Goal: Information Seeking & Learning: Learn about a topic

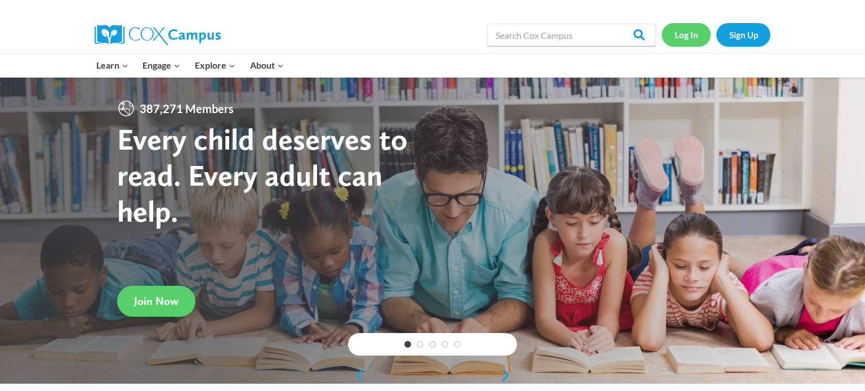
click at [680, 37] on link "Log In" at bounding box center [686, 34] width 49 height 23
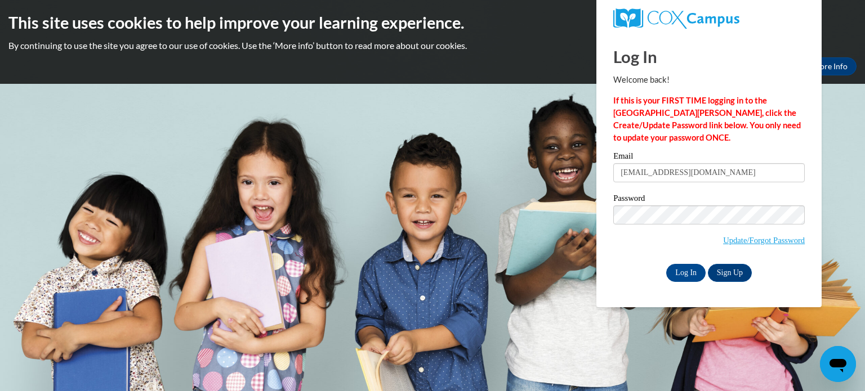
type input "teschk@w-csd.org"
click at [686, 276] on input "Log In" at bounding box center [685, 273] width 39 height 18
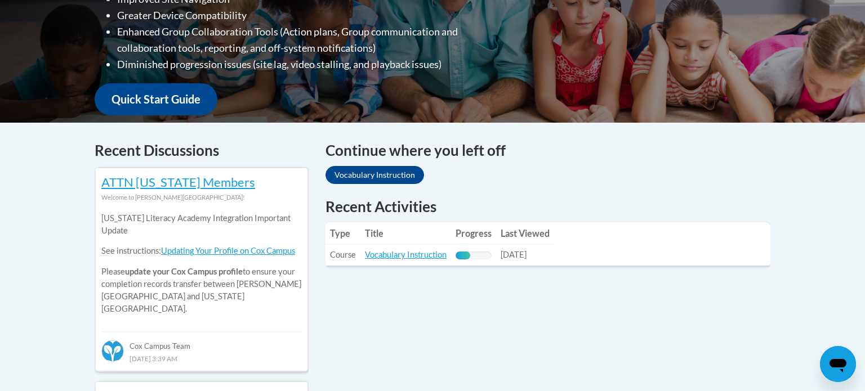
scroll to position [360, 0]
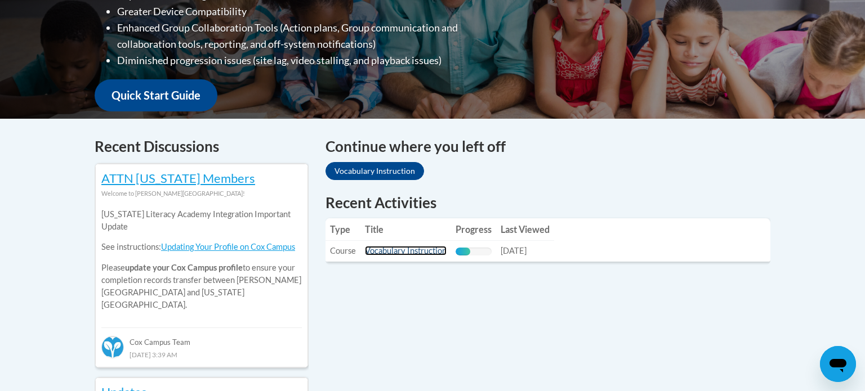
click at [410, 253] on link "Vocabulary Instruction" at bounding box center [406, 251] width 82 height 10
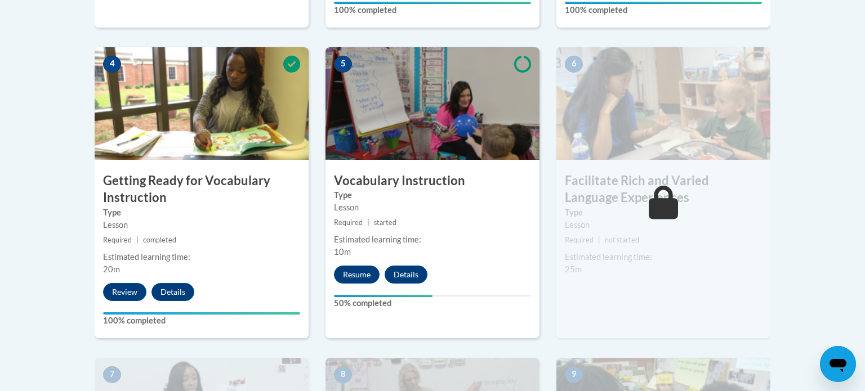
scroll to position [644, 0]
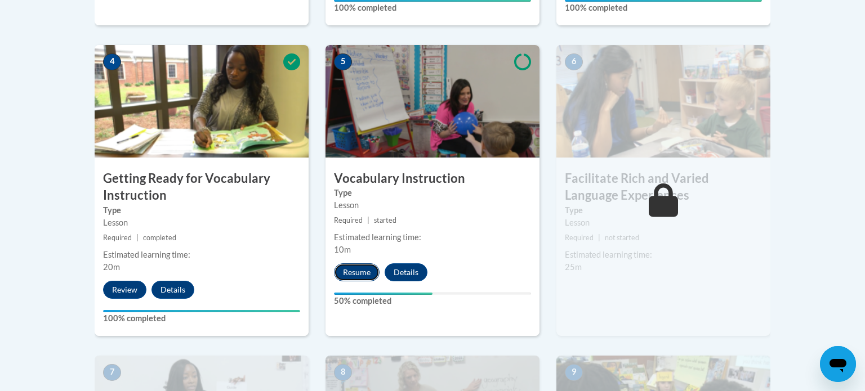
click at [356, 272] on button "Resume" at bounding box center [357, 273] width 46 height 18
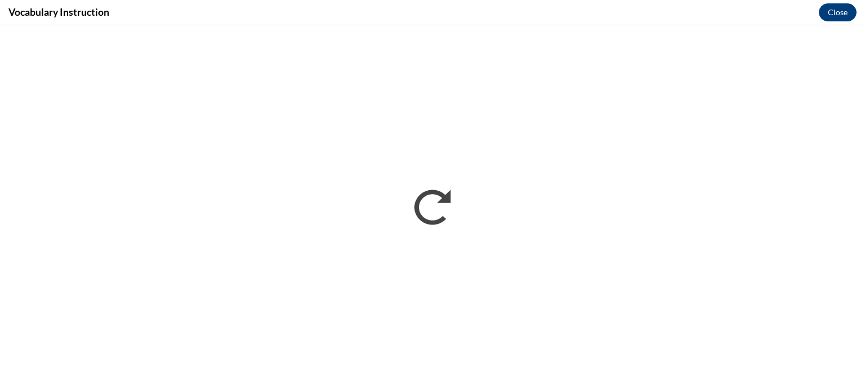
scroll to position [0, 0]
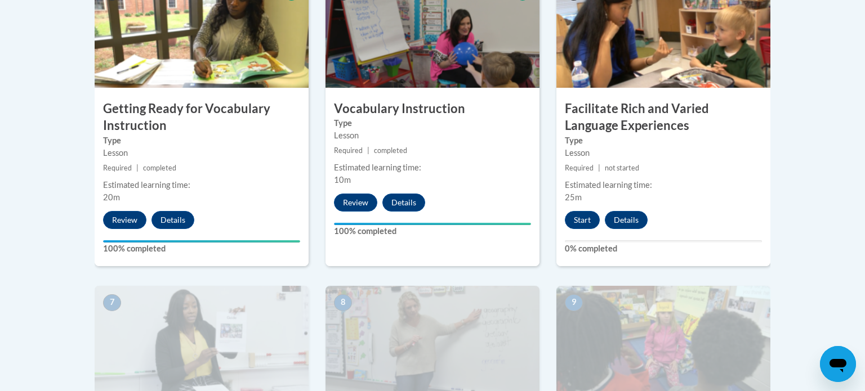
scroll to position [715, 0]
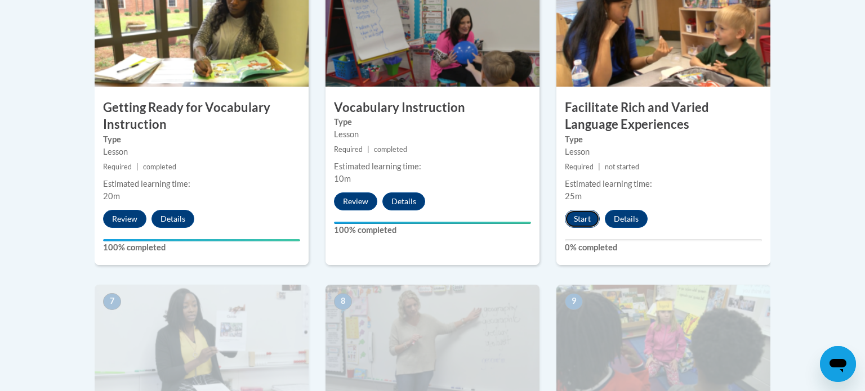
click at [582, 220] on button "Start" at bounding box center [582, 219] width 35 height 18
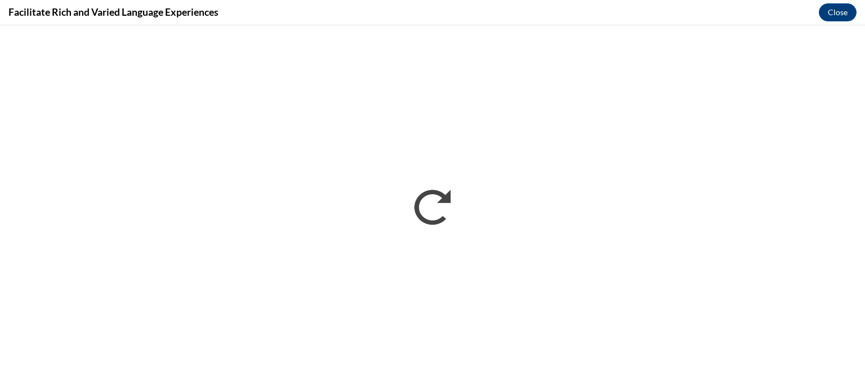
scroll to position [0, 0]
